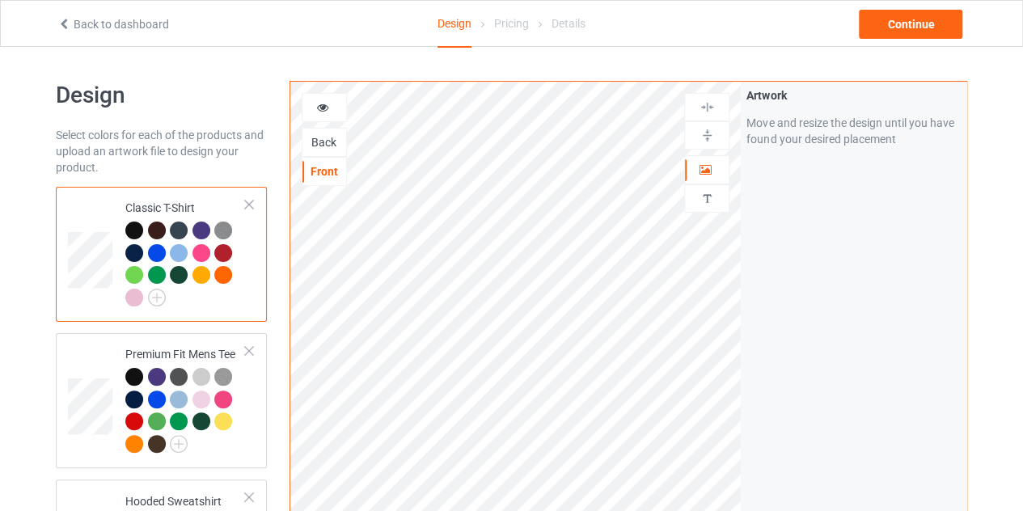
click at [62, 25] on icon at bounding box center [64, 21] width 14 height 11
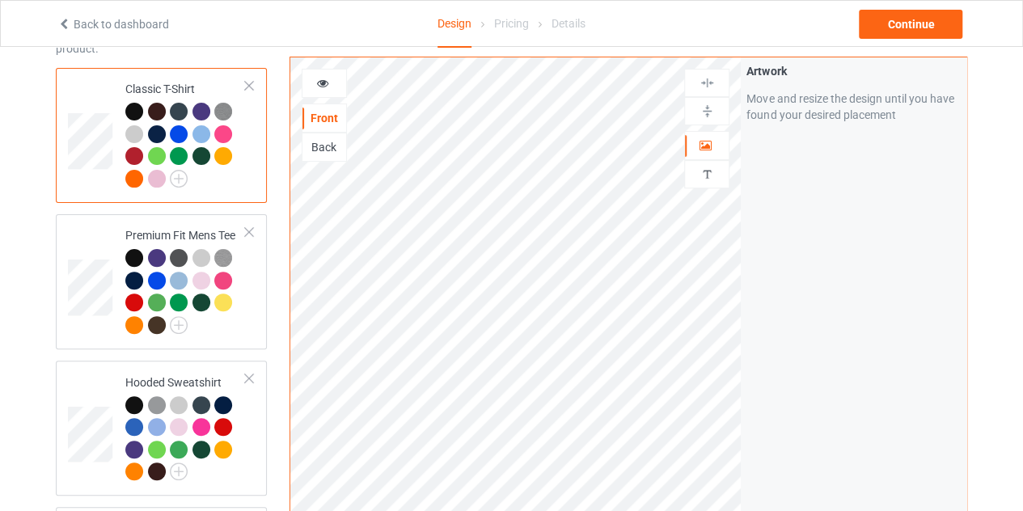
scroll to position [122, 0]
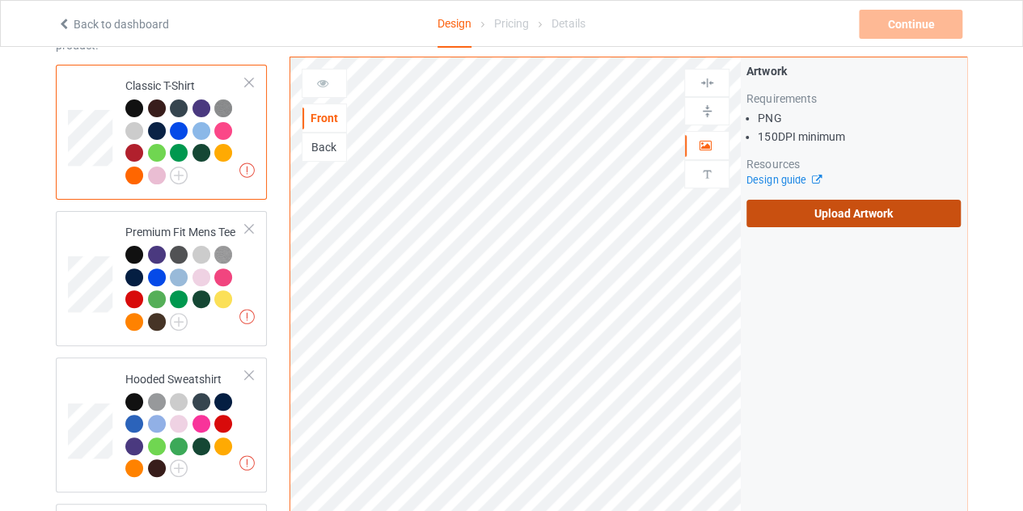
click at [780, 226] on label "Upload Artwork" at bounding box center [854, 213] width 214 height 27
click at [0, 0] on input "Upload Artwork" at bounding box center [0, 0] width 0 height 0
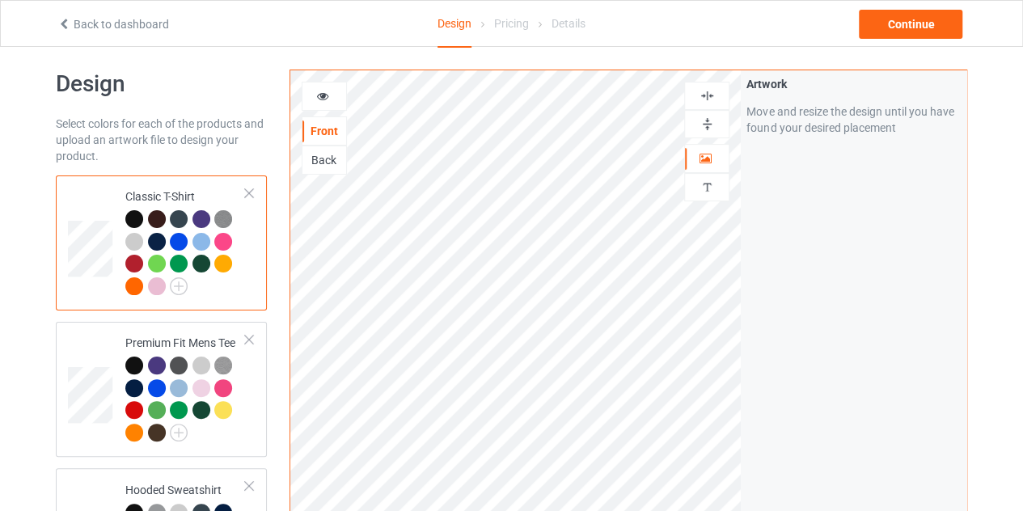
scroll to position [11, 0]
click at [180, 286] on img at bounding box center [179, 287] width 18 height 18
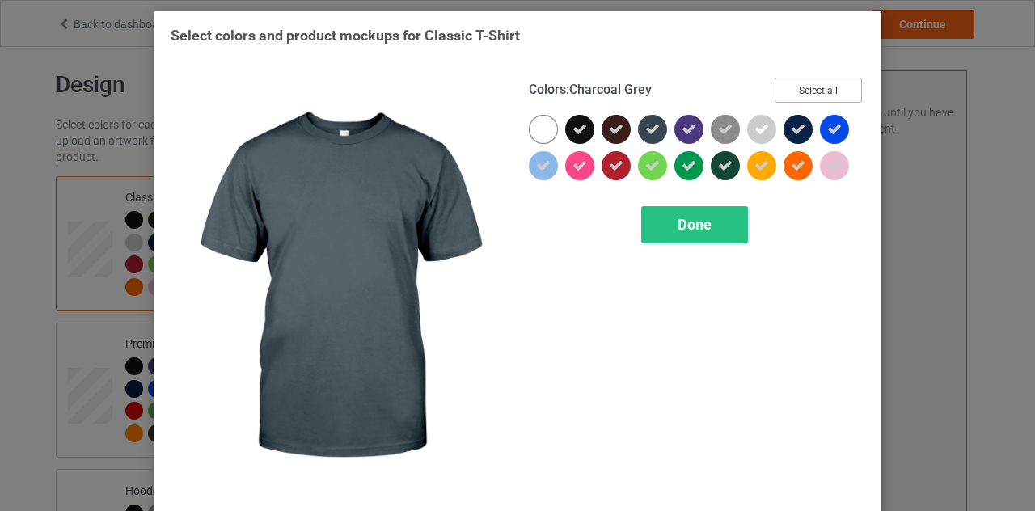
click at [801, 98] on button "Select all" at bounding box center [818, 90] width 87 height 25
click at [801, 98] on button "Reset to Default" at bounding box center [803, 90] width 117 height 25
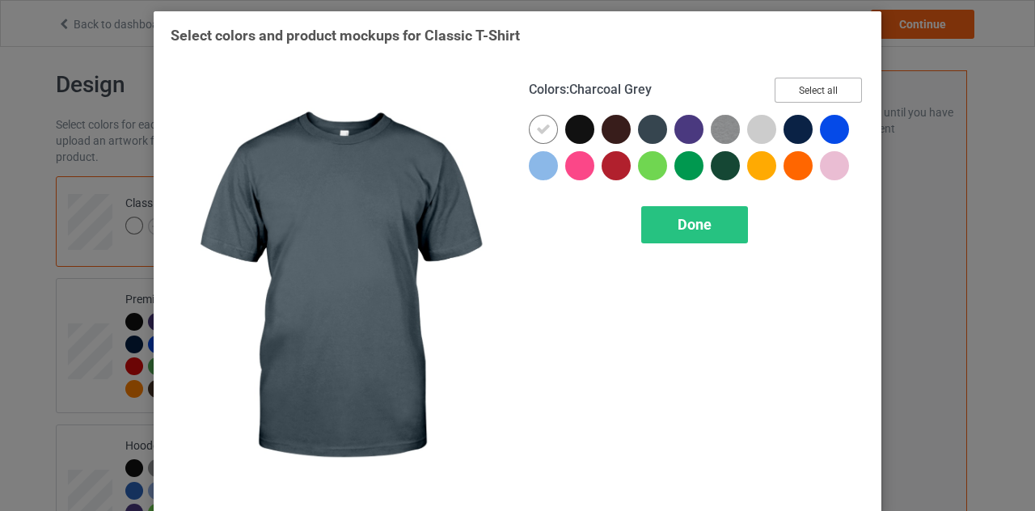
click at [805, 95] on button "Select all" at bounding box center [818, 90] width 87 height 25
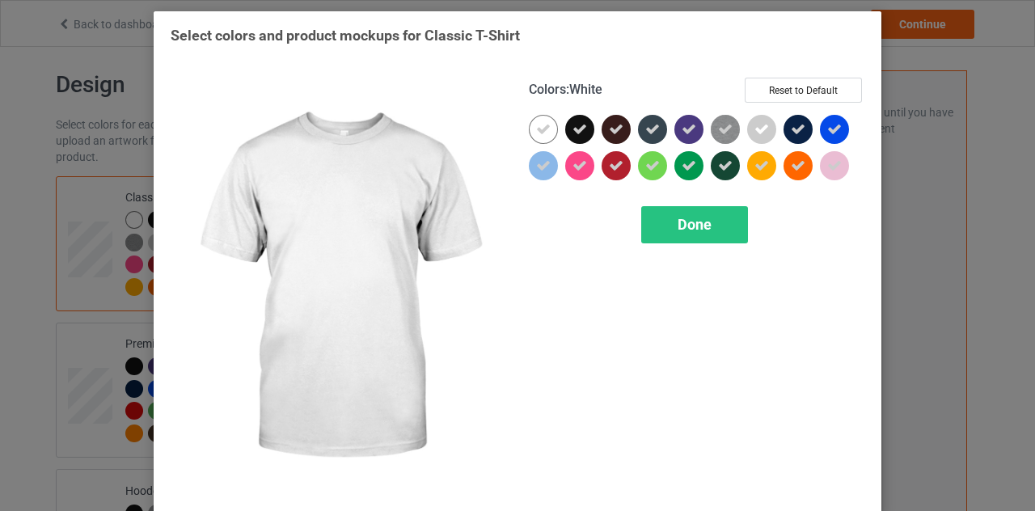
click at [548, 130] on div at bounding box center [543, 129] width 29 height 29
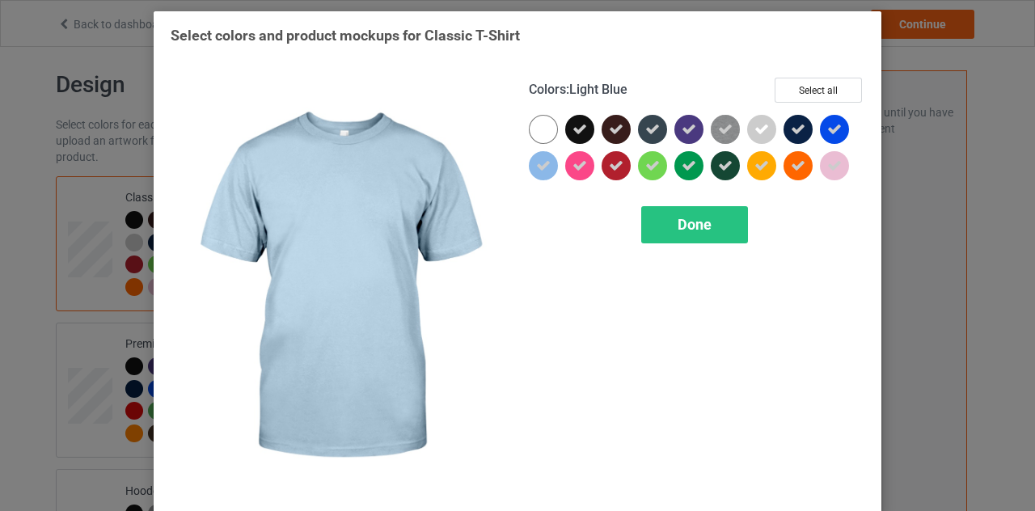
click at [547, 166] on div at bounding box center [543, 165] width 29 height 29
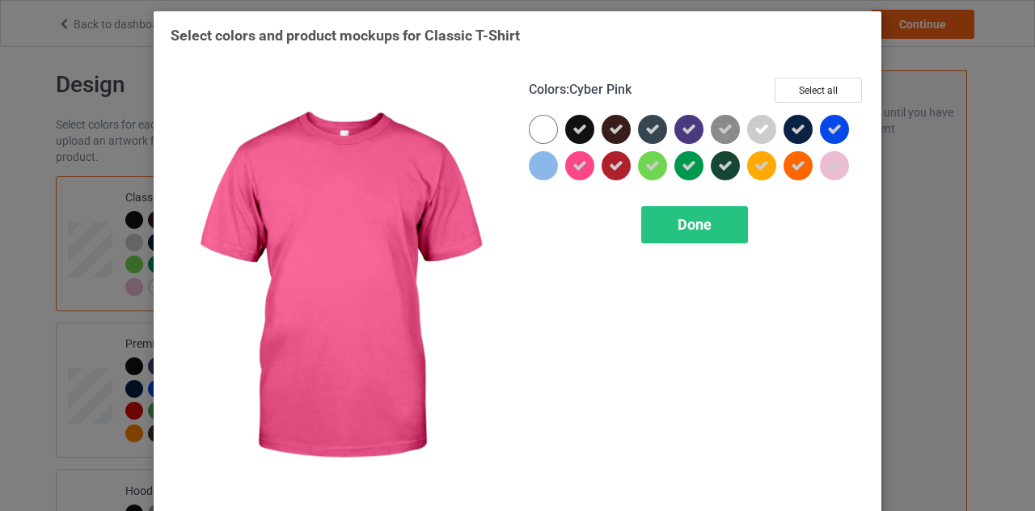
click at [580, 163] on icon at bounding box center [580, 166] width 15 height 15
click at [580, 163] on div at bounding box center [579, 165] width 29 height 29
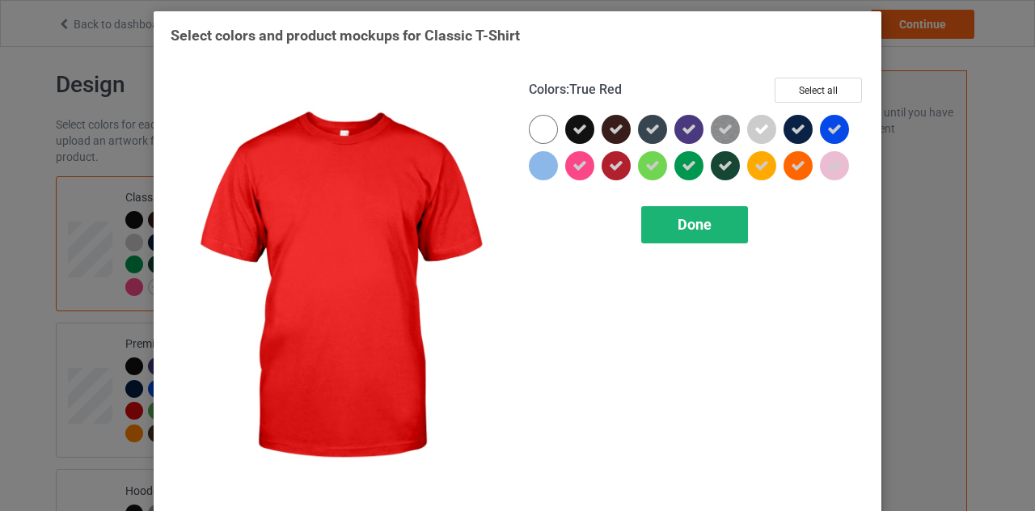
click at [671, 213] on div "Done" at bounding box center [694, 224] width 107 height 37
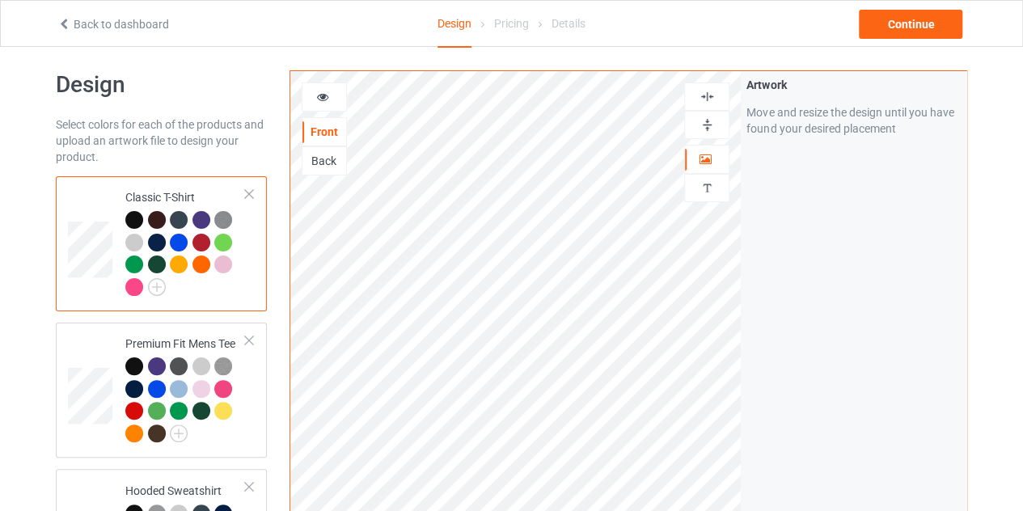
click at [132, 287] on div at bounding box center [134, 287] width 18 height 18
click at [319, 100] on icon at bounding box center [323, 94] width 14 height 11
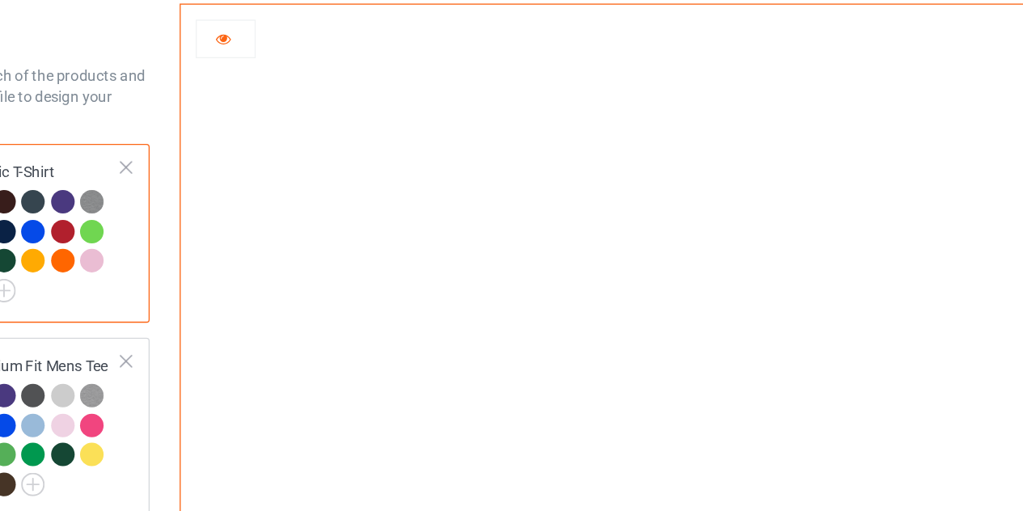
scroll to position [11, 0]
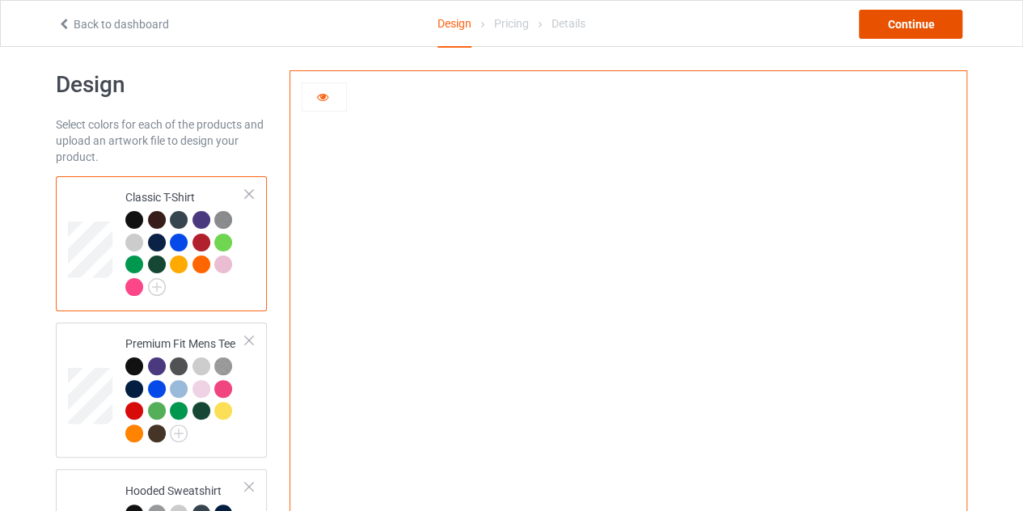
click at [924, 19] on div "Continue" at bounding box center [911, 24] width 104 height 29
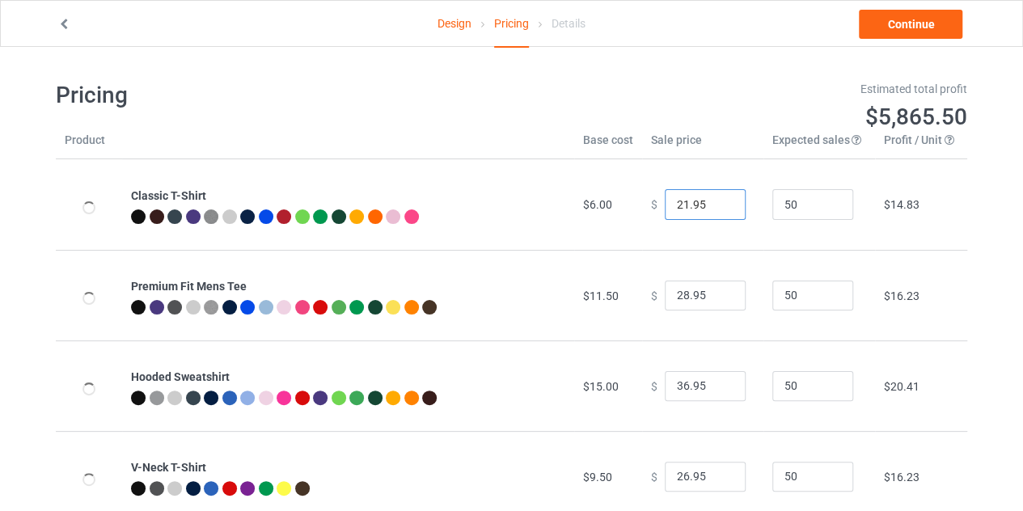
click at [721, 209] on input "21.95" at bounding box center [705, 204] width 81 height 31
click at [721, 209] on input "20.95" at bounding box center [705, 204] width 81 height 31
click at [721, 209] on input "19.95" at bounding box center [705, 204] width 81 height 31
click at [721, 200] on input "20.95" at bounding box center [705, 204] width 81 height 31
click at [721, 200] on input "21.95" at bounding box center [705, 204] width 81 height 31
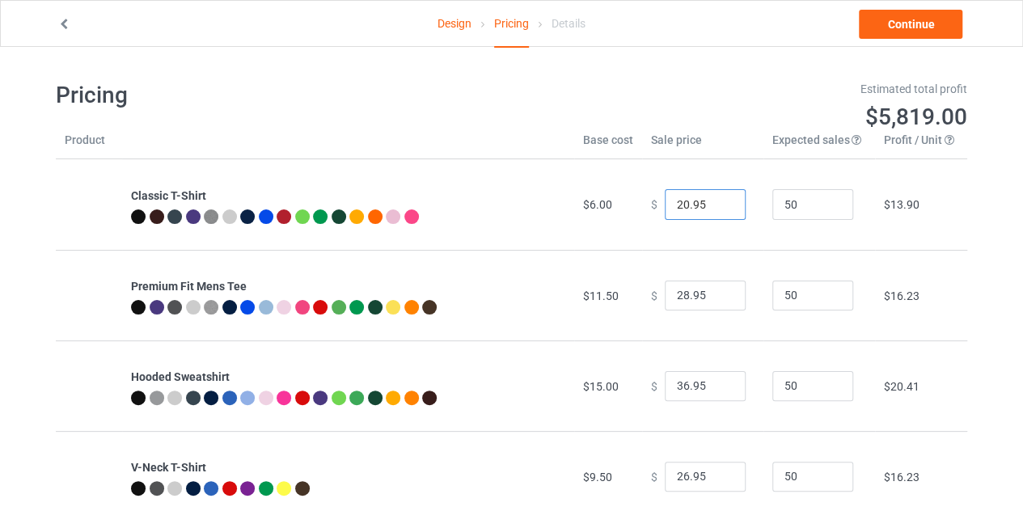
click at [718, 206] on input "20.95" at bounding box center [705, 204] width 81 height 31
click at [718, 206] on input "19.95" at bounding box center [705, 204] width 81 height 31
type input "18.95"
click at [718, 206] on input "18.95" at bounding box center [705, 204] width 81 height 31
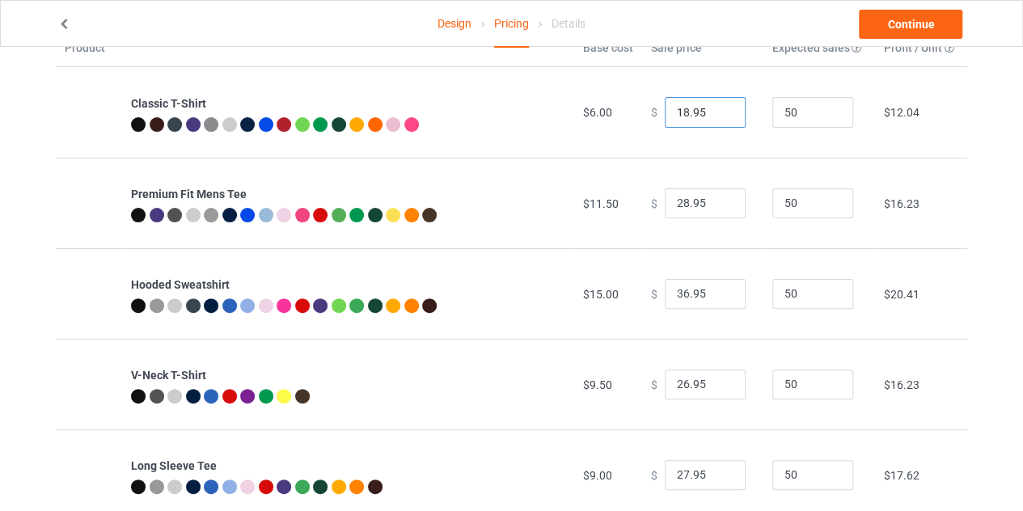
scroll to position [92, 0]
click at [906, 19] on link "Continue" at bounding box center [911, 24] width 104 height 29
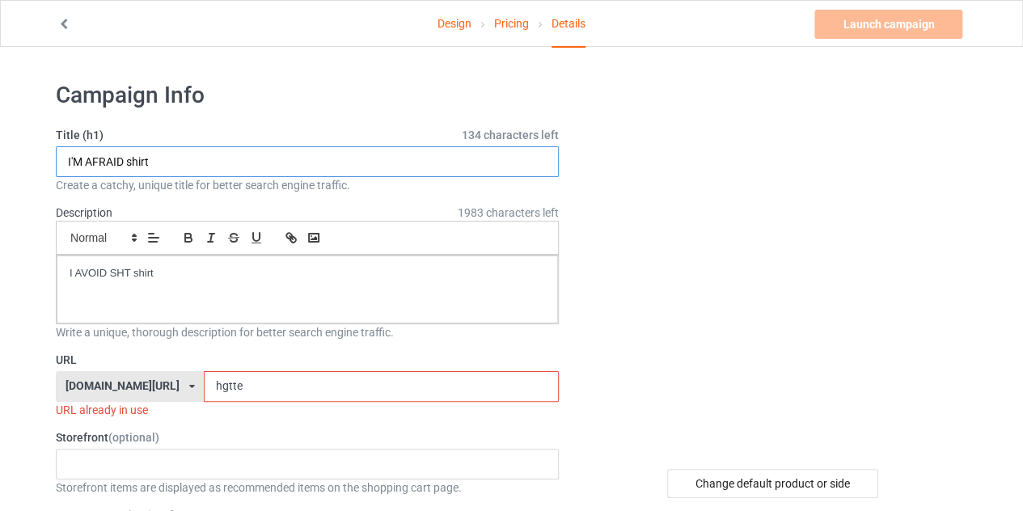
click at [170, 156] on input "I'M AFRAID shirt" at bounding box center [307, 161] width 503 height 31
type input "limited edition"
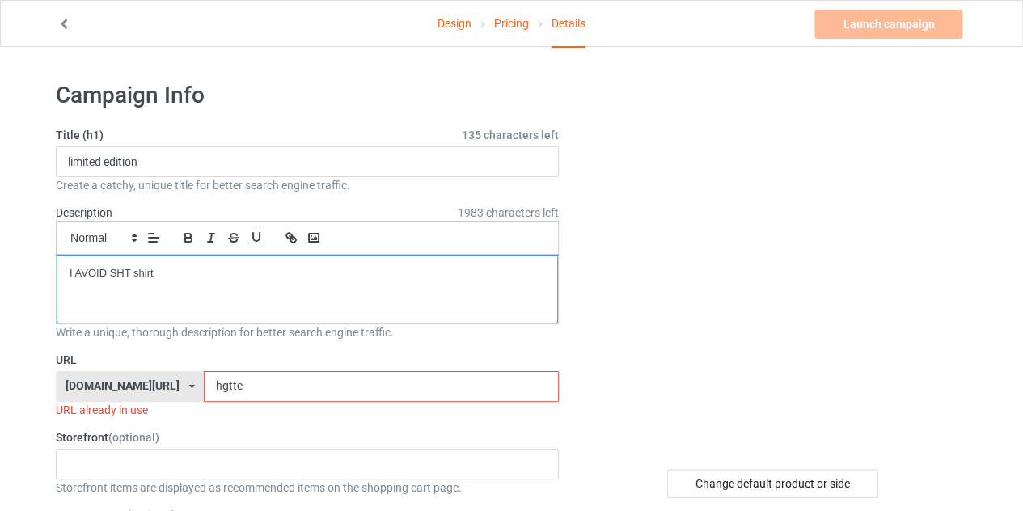
click at [168, 271] on p "I AVOID SHT shirt" at bounding box center [308, 273] width 476 height 15
click at [229, 381] on input "hgtte" at bounding box center [381, 386] width 354 height 31
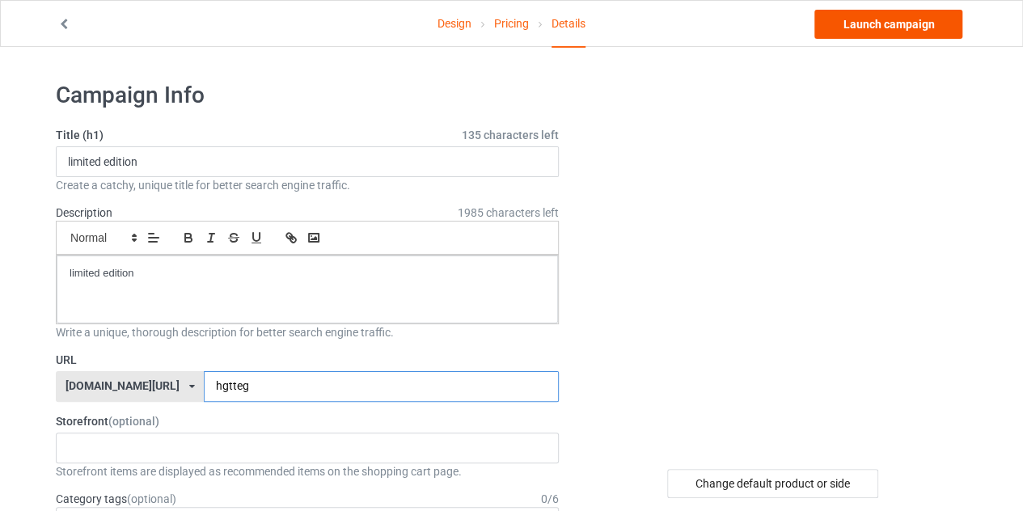
type input "hgtteg"
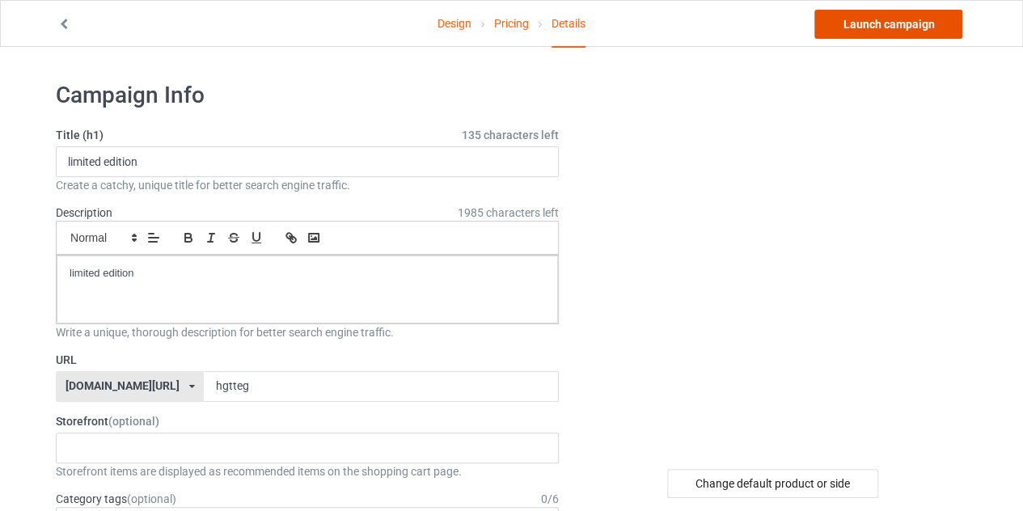
click at [850, 25] on link "Launch campaign" at bounding box center [888, 24] width 148 height 29
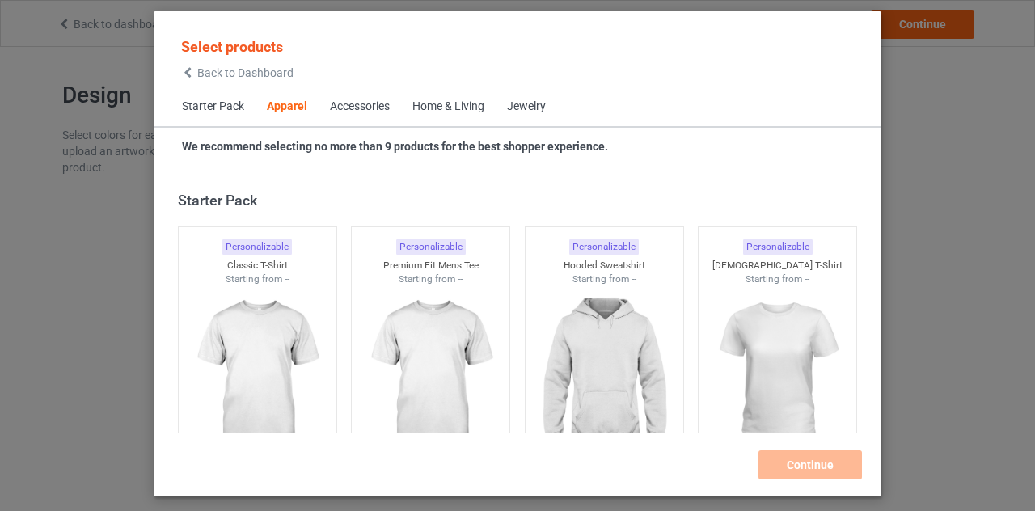
scroll to position [603, 0]
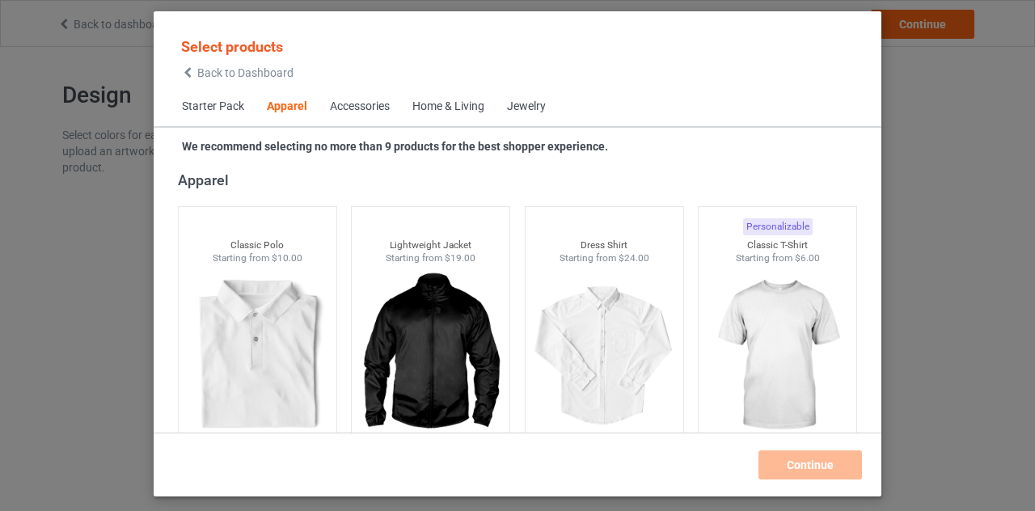
click at [197, 74] on div "Back to Dashboard" at bounding box center [237, 72] width 112 height 11
